Goal: Task Accomplishment & Management: Complete application form

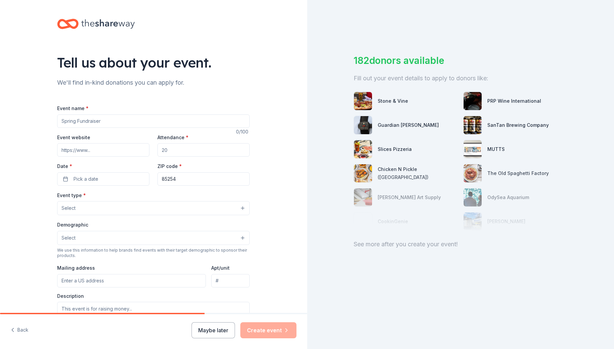
scroll to position [50, 0]
click at [94, 121] on input "Event name *" at bounding box center [153, 120] width 193 height 13
type input "Latkes and Loans; JFL Gala"
click at [85, 149] on input "Event website" at bounding box center [103, 149] width 92 height 13
click at [74, 148] on input "Event website" at bounding box center [103, 149] width 92 height 13
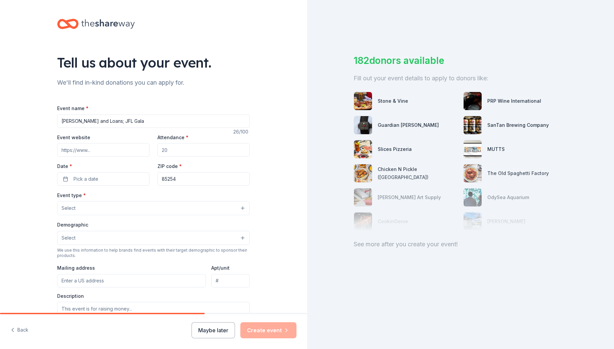
paste input "https://wl.donorperfect.net/weblink/weblink.aspx?name=E358277&id=18"
type input "https://wl.donorperfect.net/weblink/weblink.aspx?name=E358277&id=18"
click at [177, 151] on input "Attendance *" at bounding box center [203, 149] width 92 height 13
type input "300"
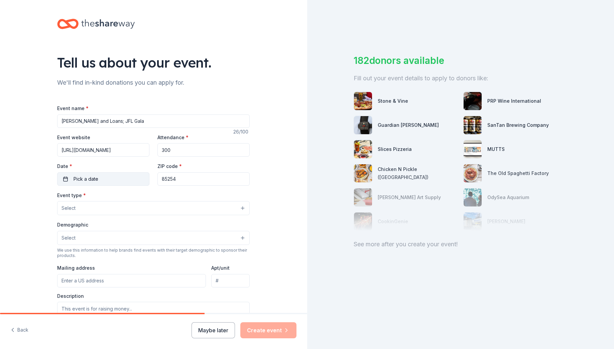
click at [83, 173] on button "Pick a date" at bounding box center [103, 178] width 92 height 13
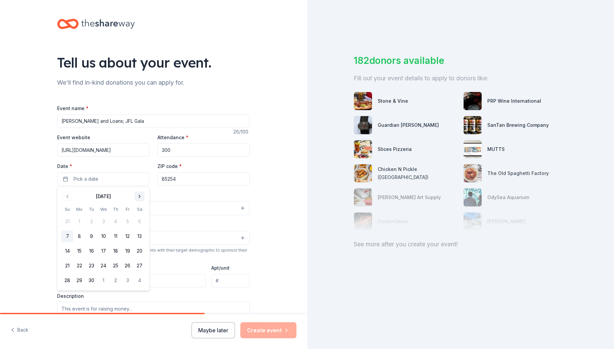
click at [138, 195] on button "Go to next month" at bounding box center [139, 196] width 9 height 9
click at [65, 233] on button "7" at bounding box center [68, 236] width 12 height 12
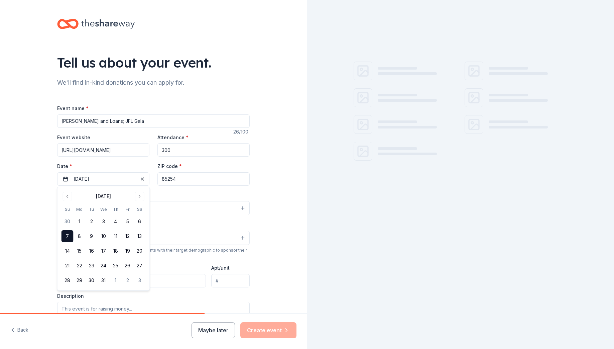
click at [21, 230] on div "Tell us about your event. We'll find in-kind donations you can apply for. Event…" at bounding box center [153, 222] width 307 height 445
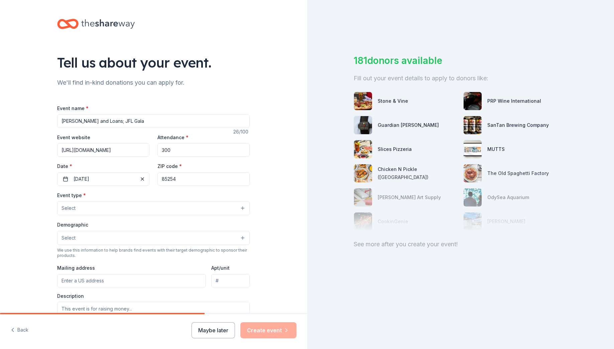
click at [155, 205] on button "Select" at bounding box center [153, 208] width 193 height 14
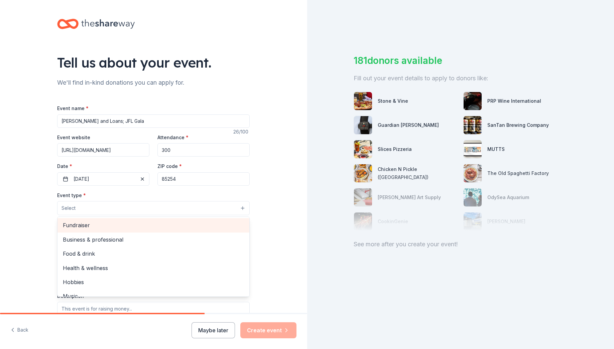
click at [82, 223] on span "Fundraiser" at bounding box center [153, 225] width 181 height 9
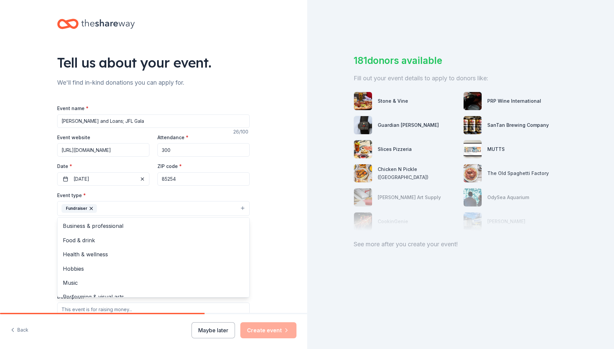
click at [32, 208] on div "Tell us about your event. We'll find in-kind donations you can apply for. Event…" at bounding box center [153, 223] width 307 height 446
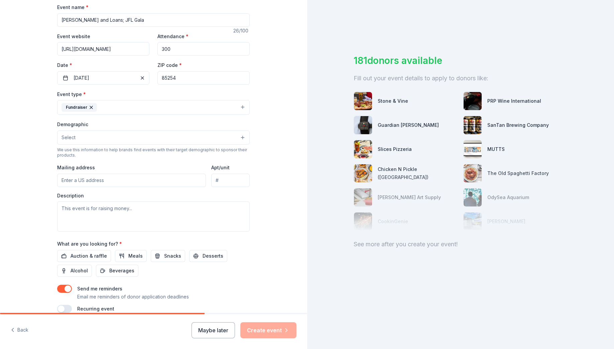
scroll to position [123, 0]
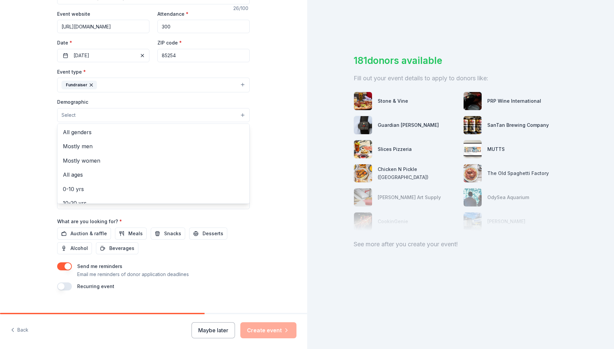
click at [101, 115] on button "Select" at bounding box center [153, 115] width 193 height 14
click at [88, 134] on span "All genders" at bounding box center [153, 132] width 181 height 9
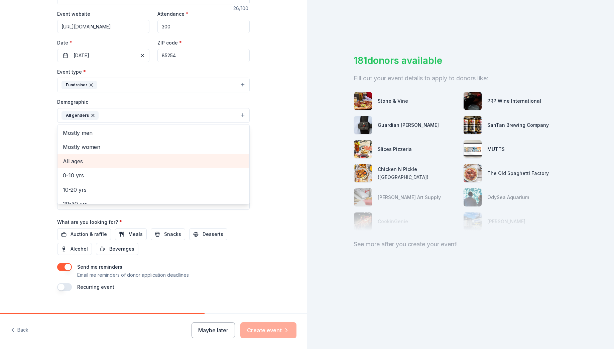
click at [69, 163] on span "All ages" at bounding box center [153, 161] width 181 height 9
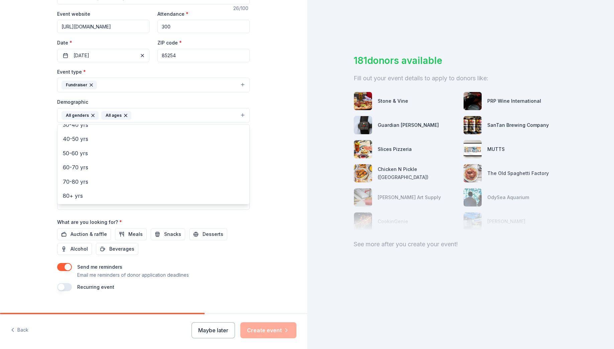
scroll to position [76, 0]
click at [41, 146] on div "Tell us about your event. We'll find in-kind donations you can apply for. Event…" at bounding box center [153, 100] width 307 height 446
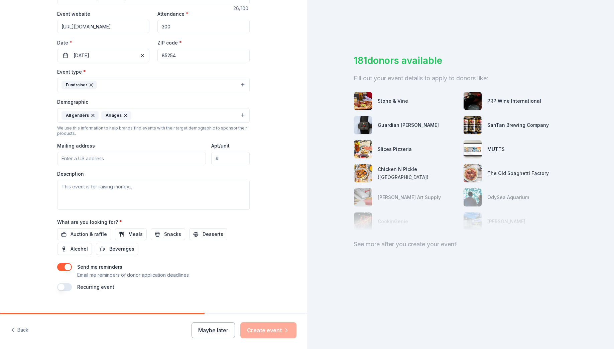
click at [100, 159] on input "Mailing address" at bounding box center [131, 158] width 149 height 13
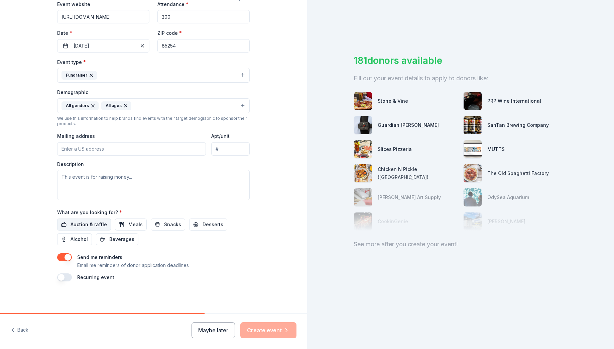
click at [92, 221] on span "Auction & raffle" at bounding box center [89, 224] width 36 height 8
click at [271, 331] on button "Create event" at bounding box center [268, 330] width 56 height 16
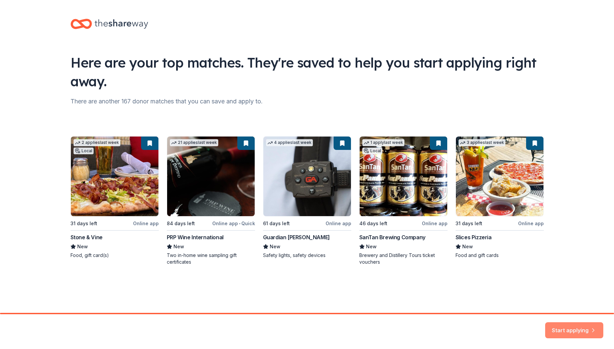
click at [567, 325] on button "Start applying" at bounding box center [574, 326] width 58 height 16
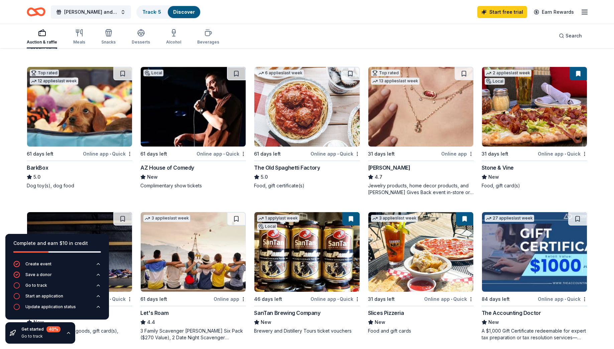
scroll to position [203, 0]
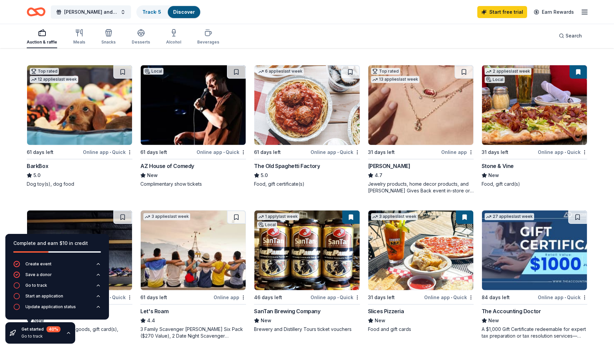
click at [529, 125] on img at bounding box center [534, 105] width 105 height 80
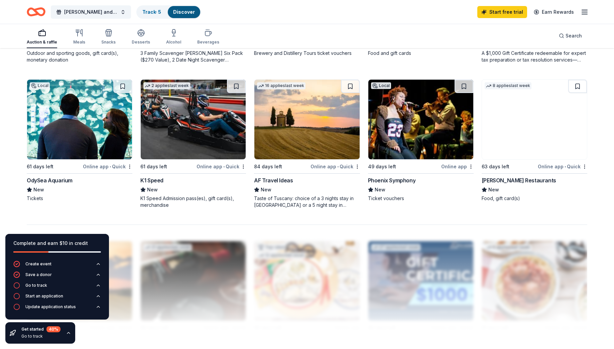
scroll to position [480, 0]
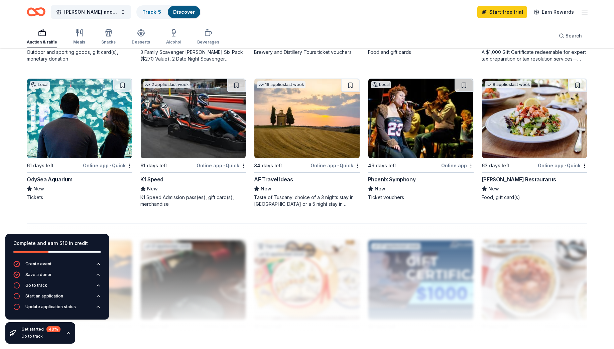
click at [107, 124] on img at bounding box center [79, 119] width 105 height 80
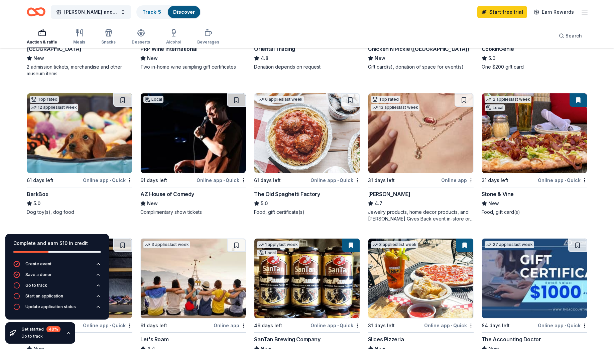
scroll to position [174, 0]
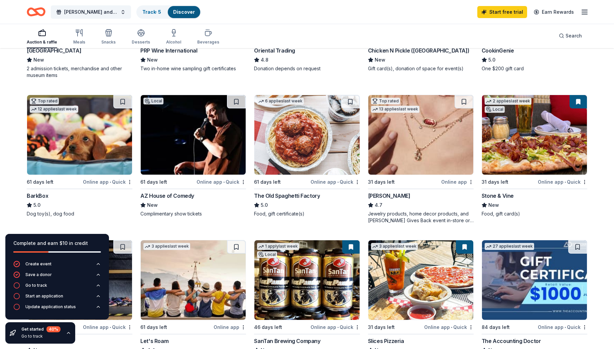
click at [414, 148] on img at bounding box center [420, 135] width 105 height 80
click at [180, 131] on img at bounding box center [193, 135] width 105 height 80
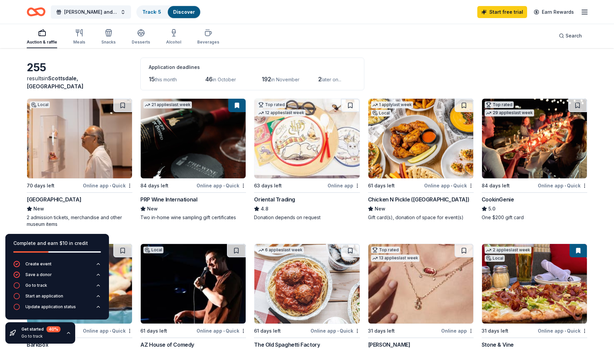
scroll to position [0, 0]
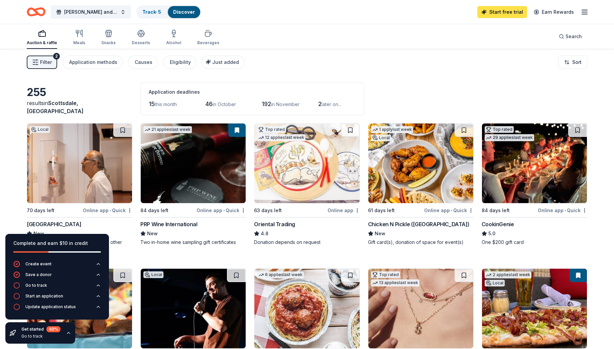
click at [509, 12] on link "Start free trial" at bounding box center [502, 12] width 50 height 12
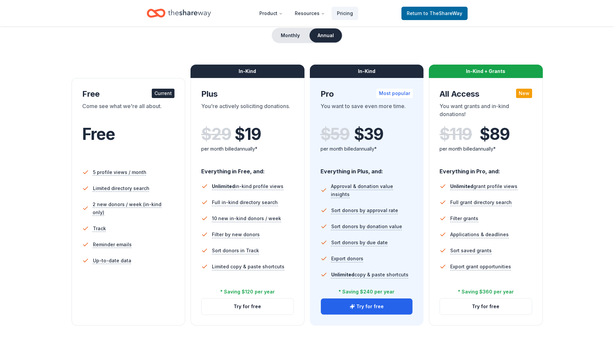
scroll to position [65, 0]
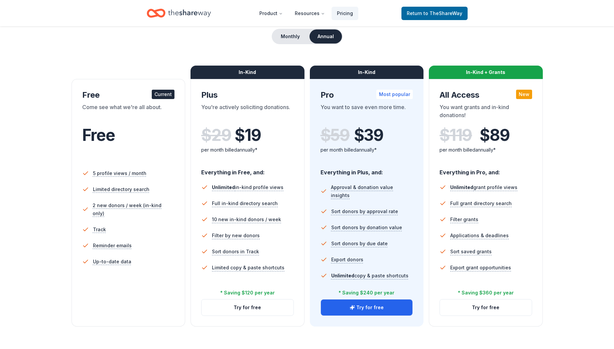
click at [139, 116] on div "Come see what we're all about." at bounding box center [128, 112] width 93 height 19
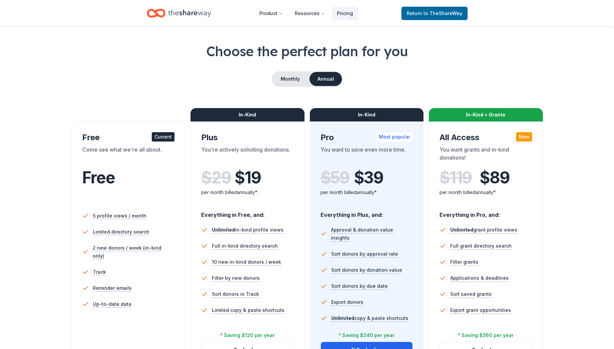
scroll to position [0, 0]
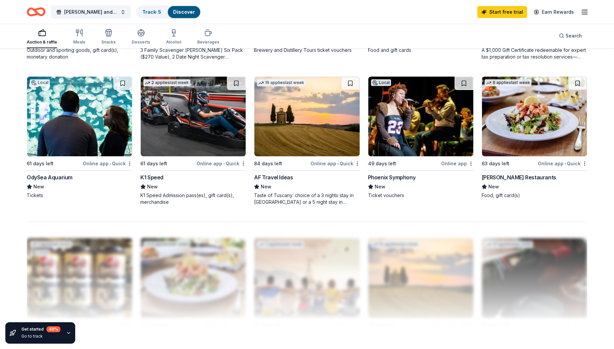
scroll to position [478, 0]
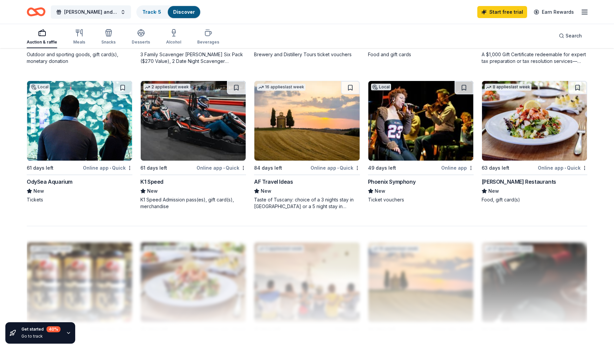
click at [411, 146] on img at bounding box center [420, 121] width 105 height 80
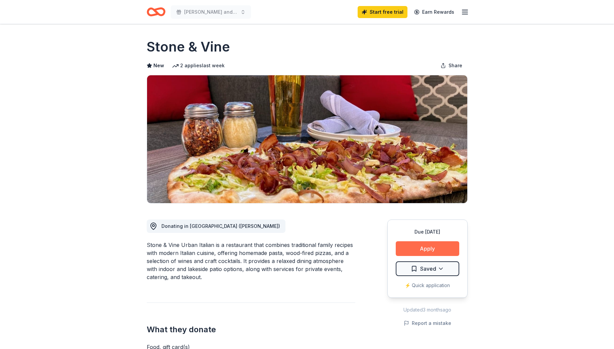
click at [432, 249] on button "Apply" at bounding box center [428, 248] width 64 height 15
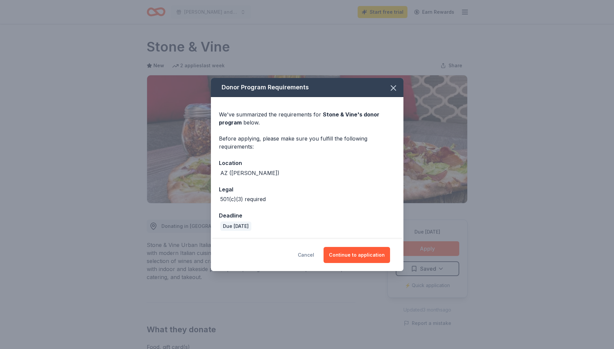
click at [306, 254] on button "Cancel" at bounding box center [306, 255] width 16 height 16
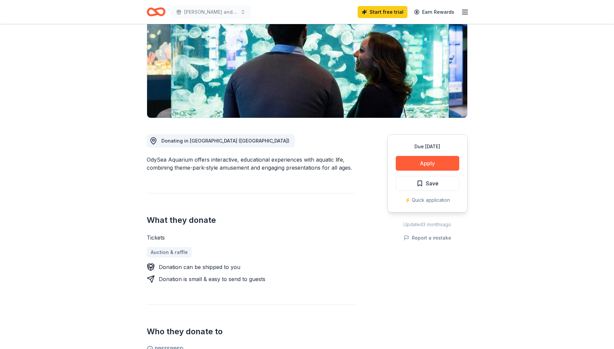
scroll to position [86, 0]
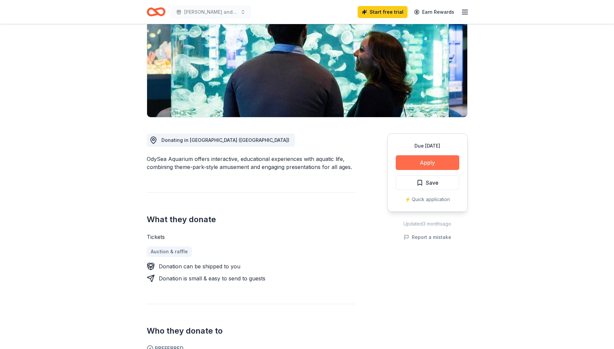
click at [425, 162] on button "Apply" at bounding box center [428, 162] width 64 height 15
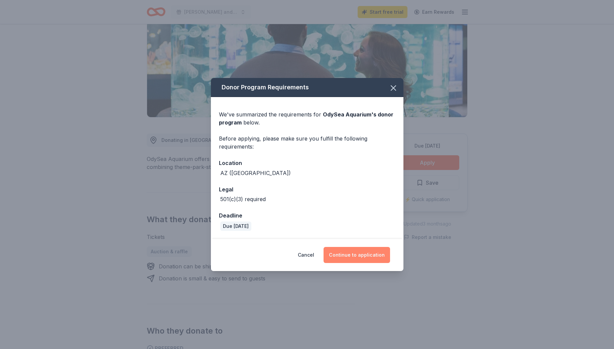
click at [357, 258] on button "Continue to application" at bounding box center [357, 255] width 67 height 16
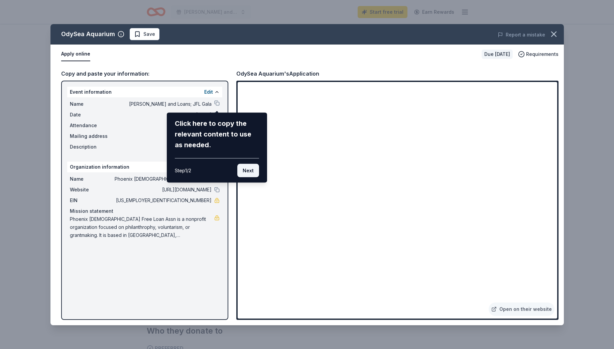
click at [248, 171] on button "Next" at bounding box center [248, 169] width 22 height 13
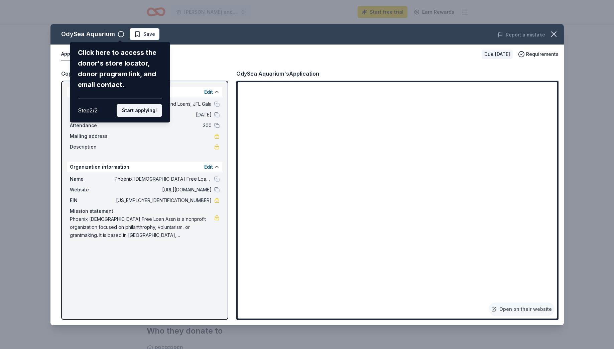
click at [140, 104] on button "Start applying!" at bounding box center [139, 110] width 45 height 13
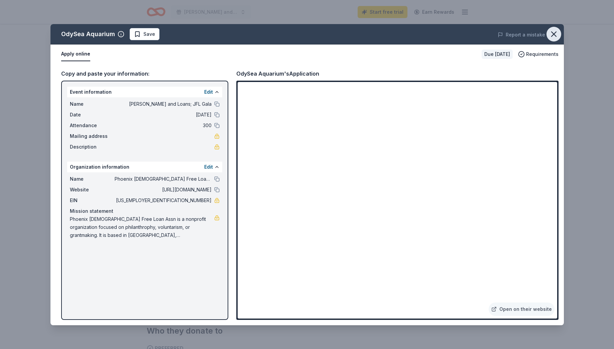
click at [551, 32] on icon "button" at bounding box center [553, 33] width 9 height 9
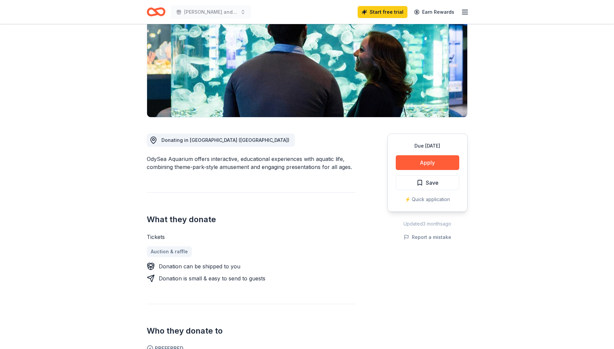
scroll to position [0, 0]
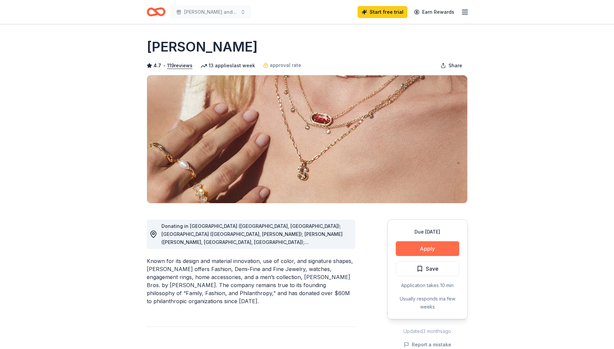
click at [430, 245] on button "Apply" at bounding box center [428, 248] width 64 height 15
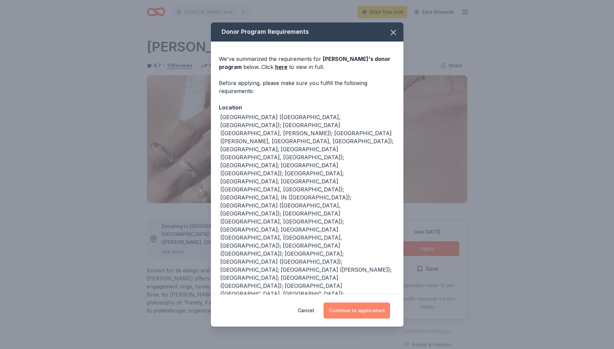
click at [366, 302] on button "Continue to application" at bounding box center [357, 310] width 67 height 16
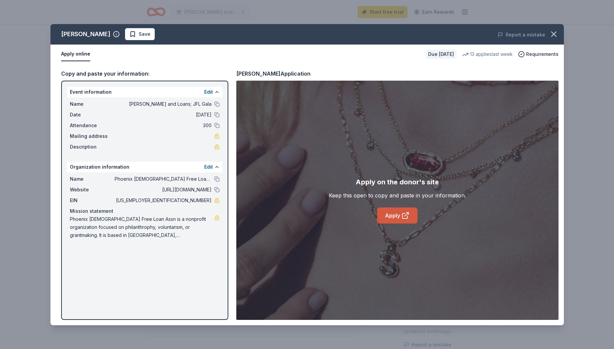
click at [405, 218] on icon at bounding box center [405, 215] width 5 height 5
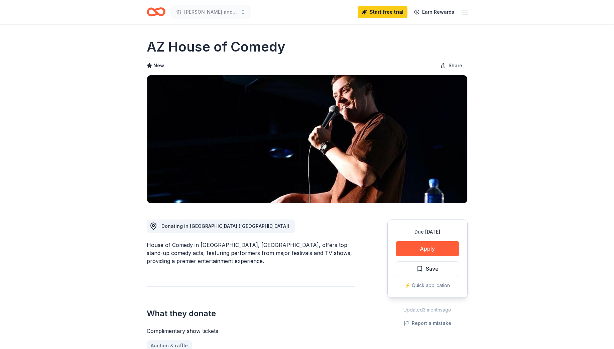
click at [443, 250] on button "Apply" at bounding box center [428, 248] width 64 height 15
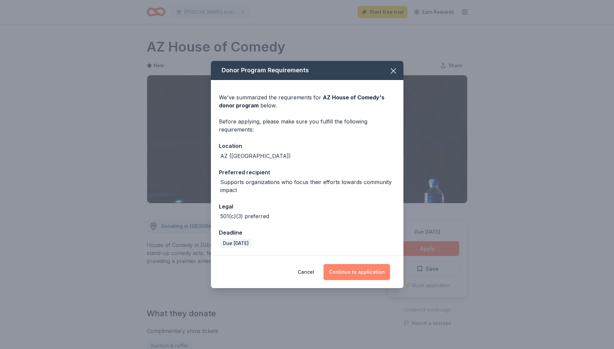
click at [359, 272] on button "Continue to application" at bounding box center [357, 272] width 67 height 16
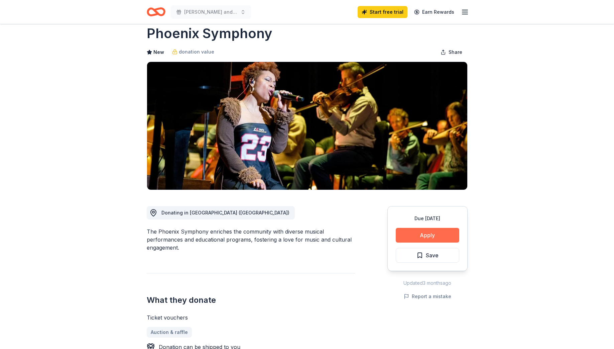
scroll to position [13, 0]
click at [424, 237] on button "Apply" at bounding box center [428, 235] width 64 height 15
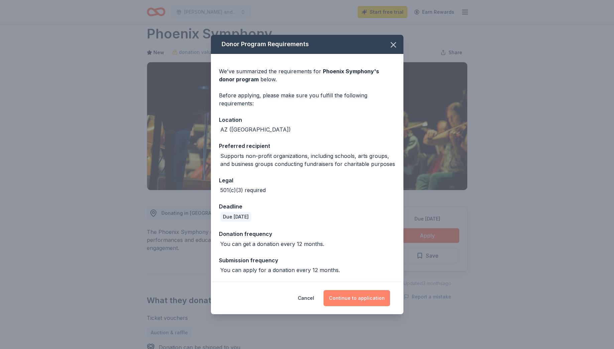
click at [350, 297] on button "Continue to application" at bounding box center [357, 298] width 67 height 16
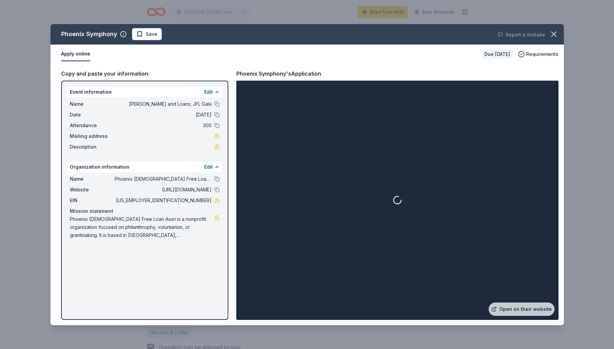
click at [497, 234] on div at bounding box center [398, 200] width 320 height 236
click at [524, 309] on link "Open on their website" at bounding box center [522, 308] width 66 height 13
